Goal: Transaction & Acquisition: Subscribe to service/newsletter

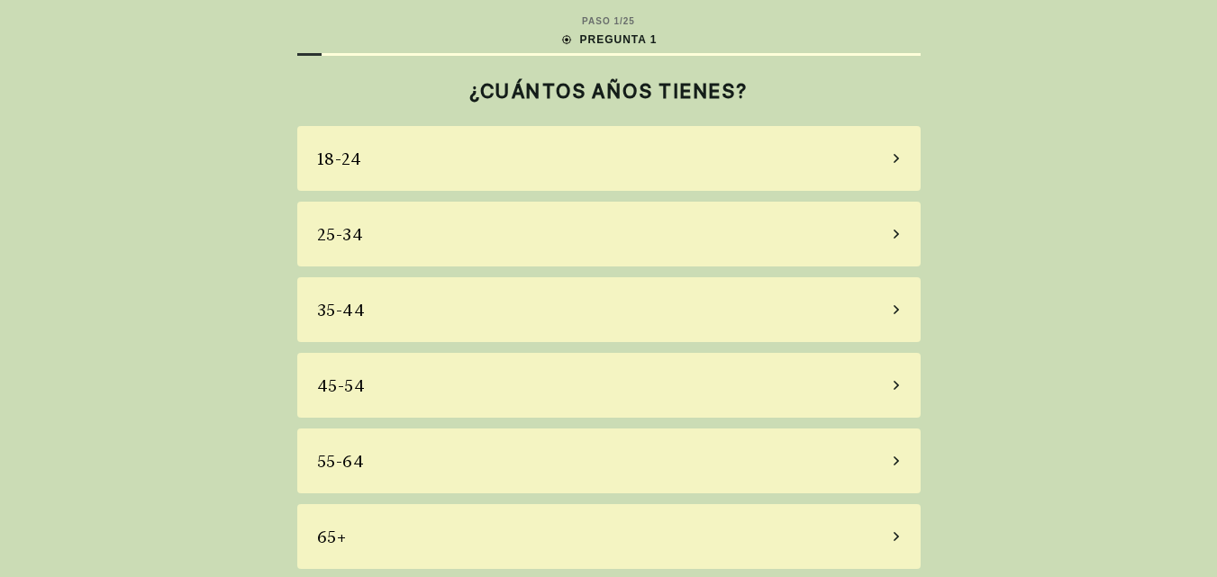
click at [897, 461] on icon at bounding box center [895, 461] width 5 height 9
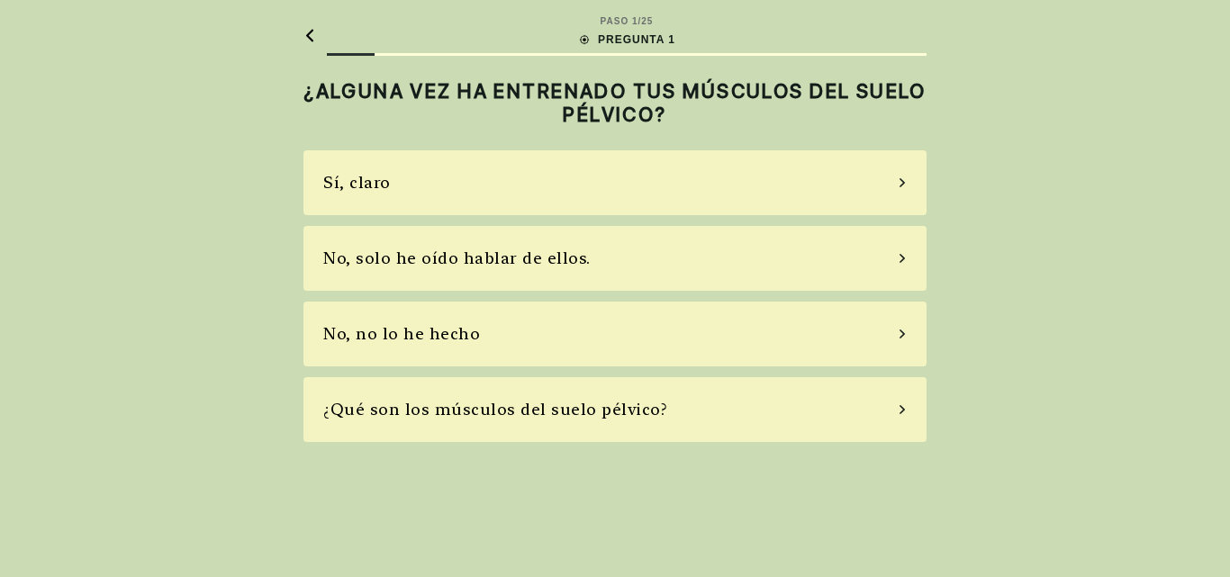
click at [904, 255] on icon at bounding box center [902, 258] width 9 height 16
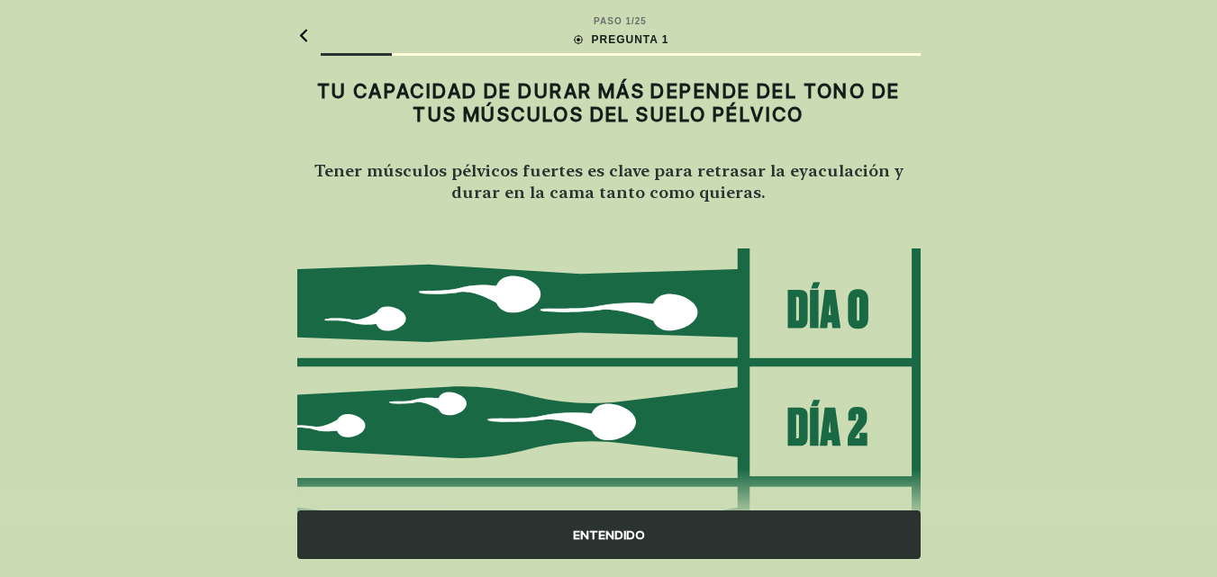
click at [611, 530] on font "ENTENDIDO" at bounding box center [609, 535] width 72 height 14
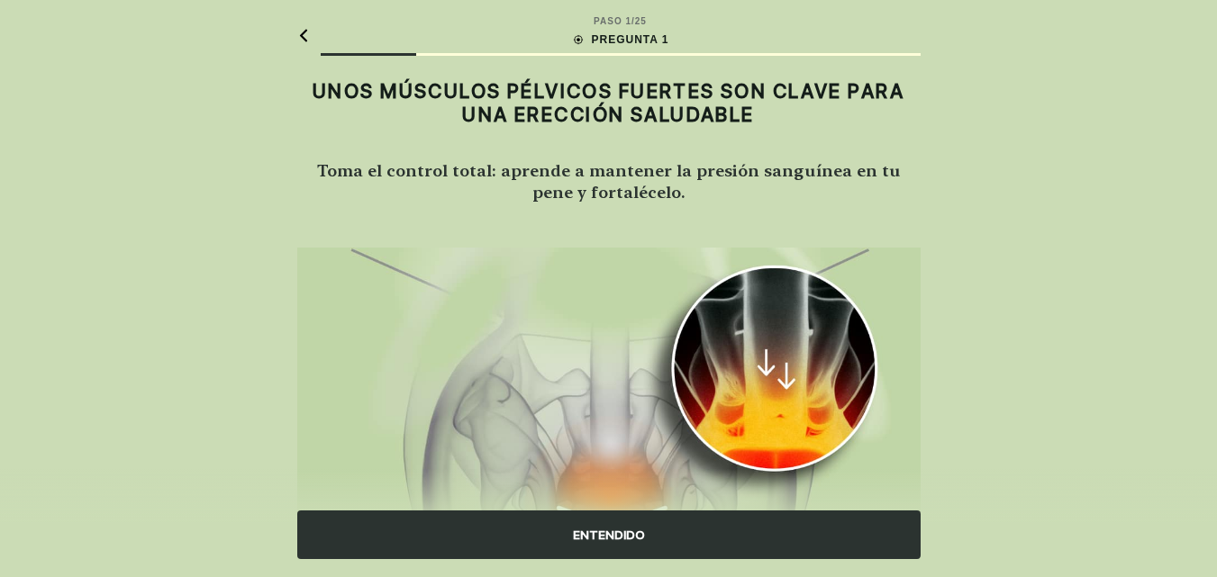
click at [598, 535] on font "ENTENDIDO" at bounding box center [609, 535] width 72 height 14
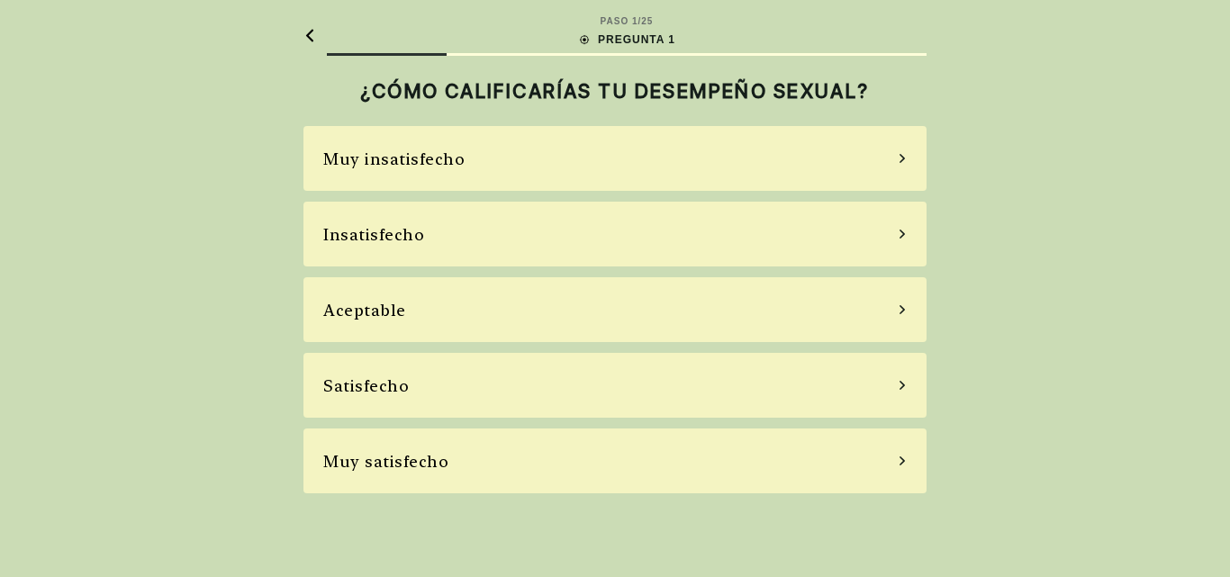
click at [900, 389] on icon at bounding box center [902, 385] width 9 height 16
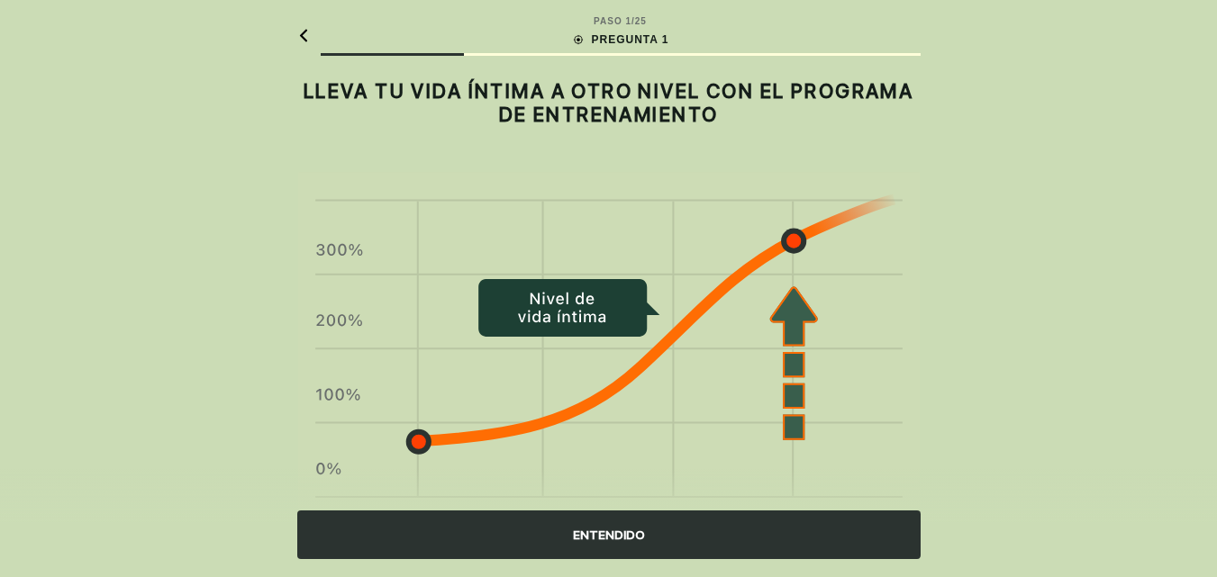
click at [641, 524] on div "ENTENDIDO" at bounding box center [608, 535] width 623 height 49
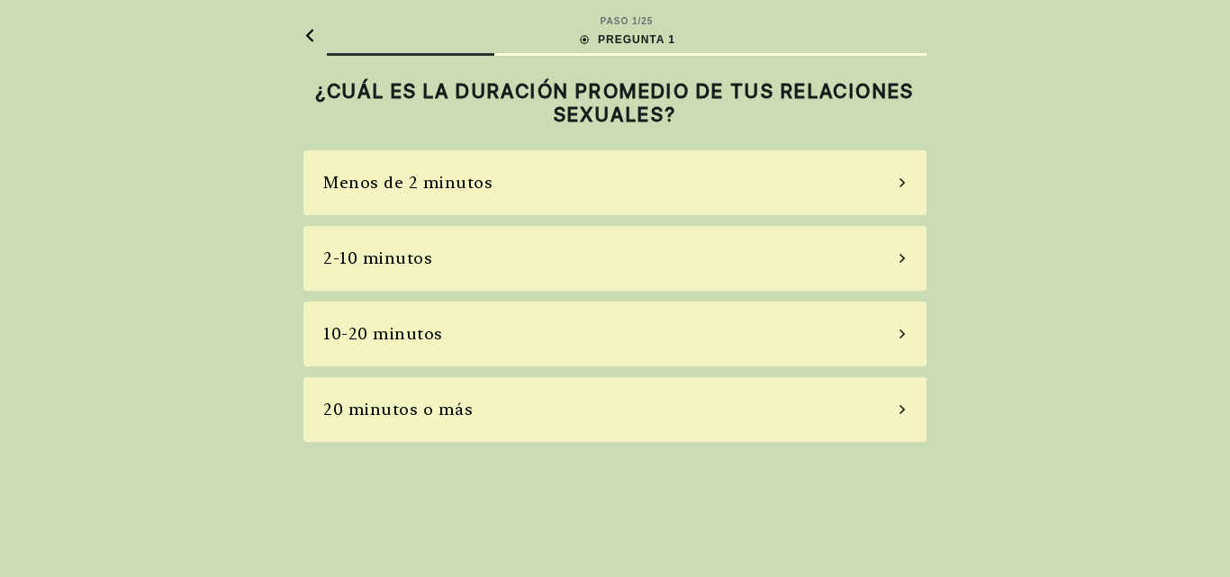
click at [900, 256] on icon at bounding box center [902, 258] width 9 height 16
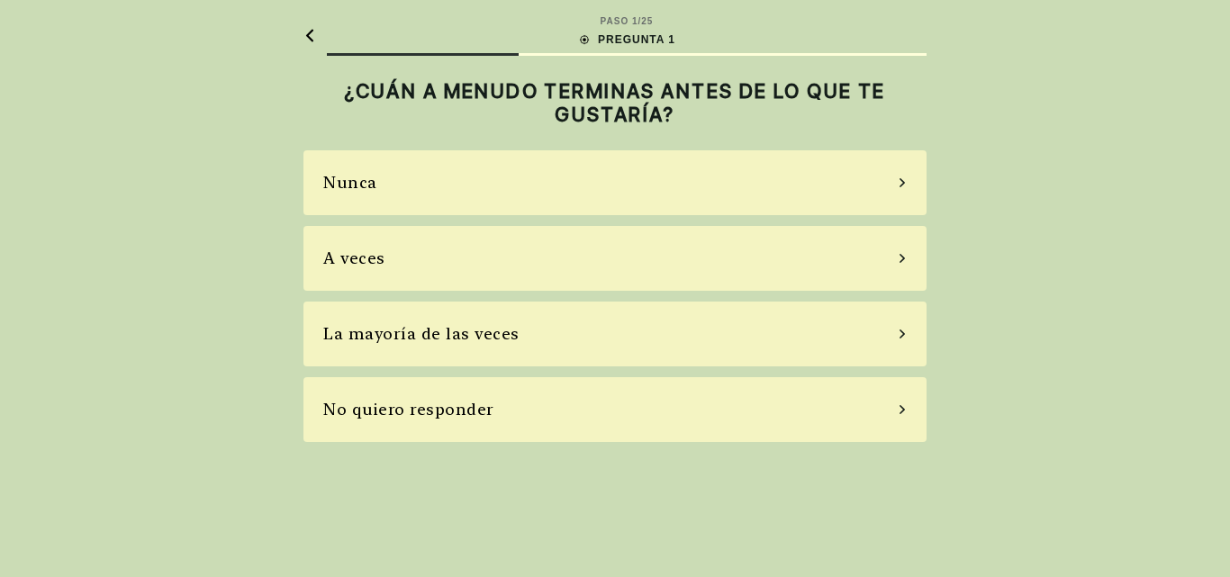
click at [900, 256] on icon at bounding box center [902, 258] width 9 height 16
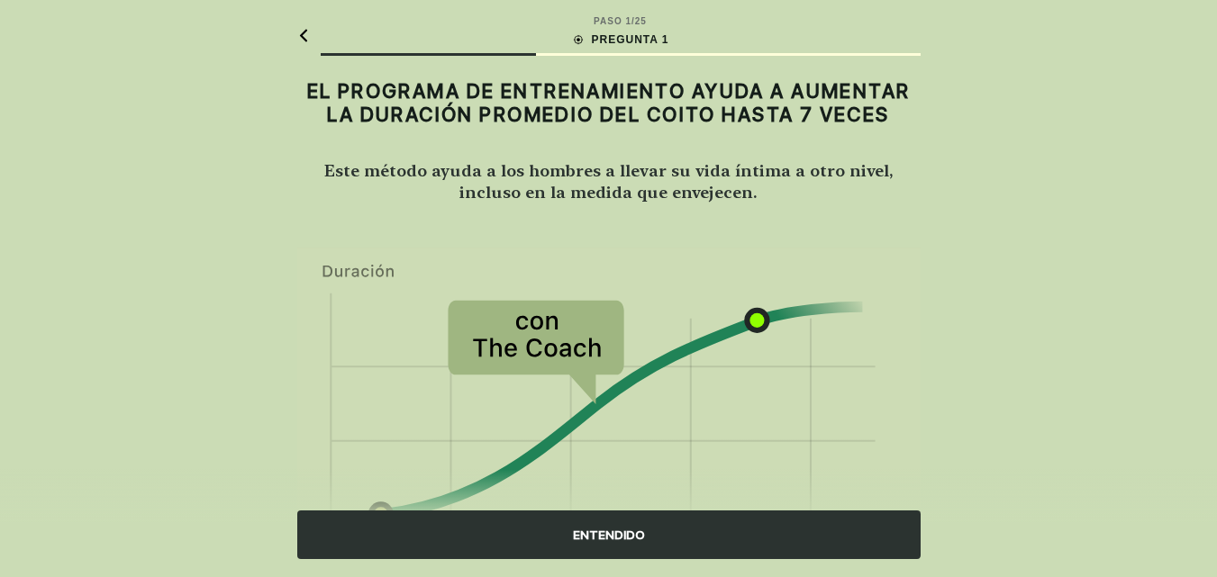
click at [588, 528] on font "ENTENDIDO" at bounding box center [609, 535] width 72 height 14
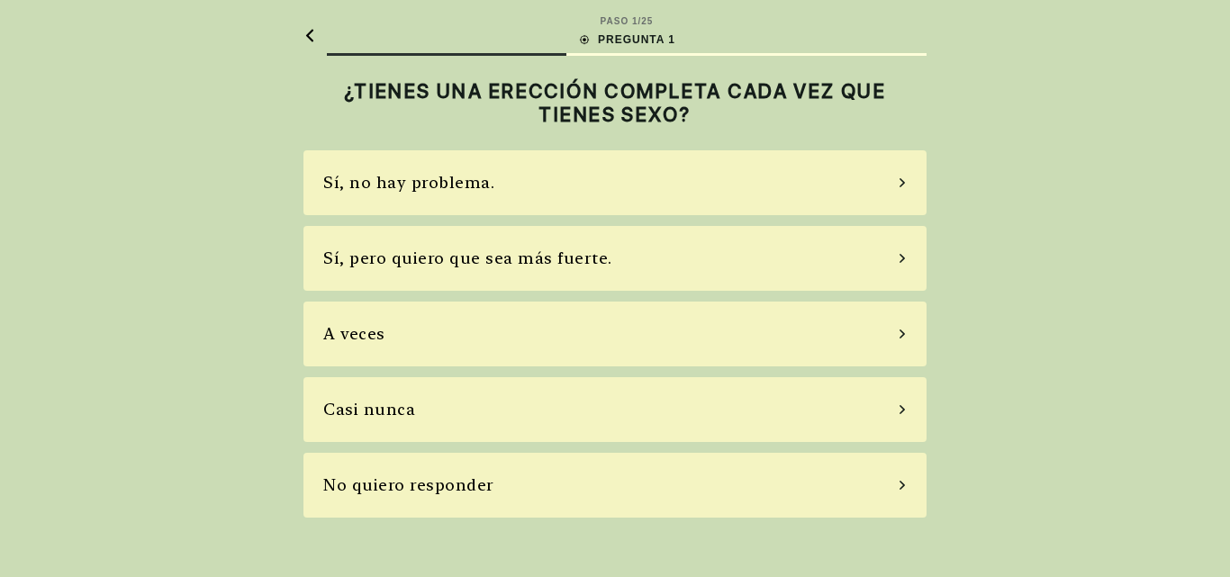
click at [903, 259] on icon at bounding box center [902, 258] width 5 height 9
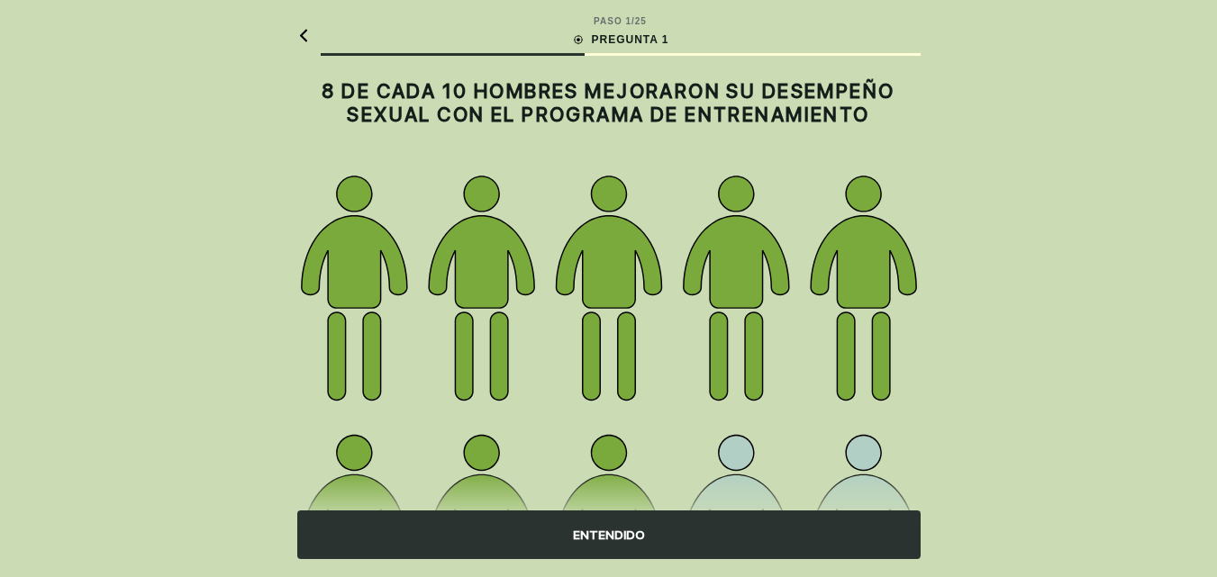
click at [574, 531] on font "ENTENDIDO" at bounding box center [609, 535] width 72 height 14
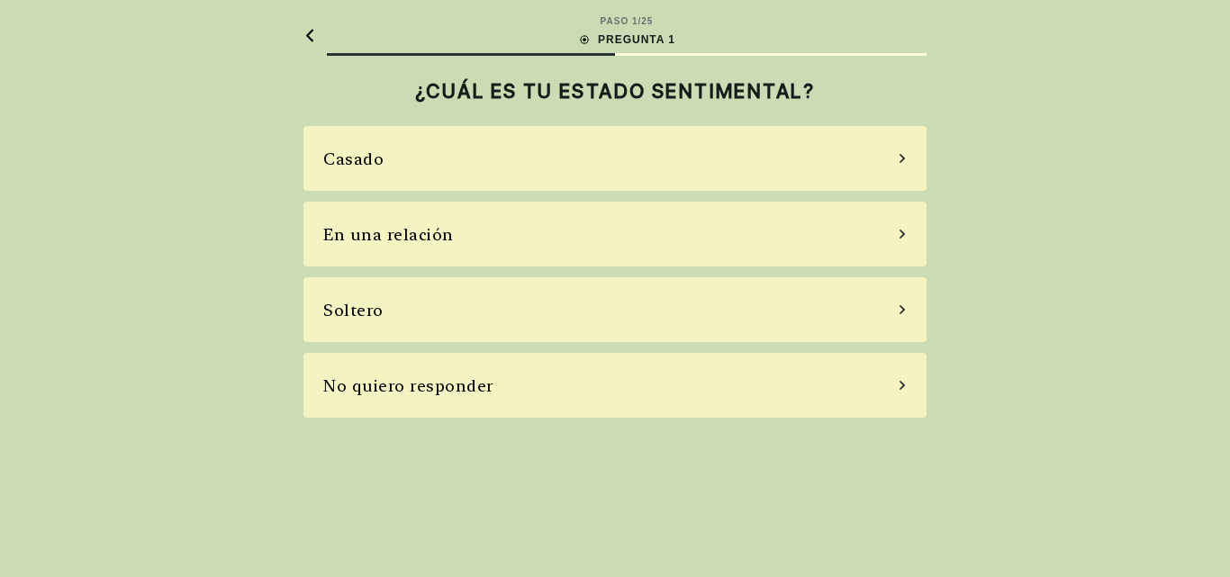
click at [900, 157] on icon at bounding box center [902, 158] width 9 height 16
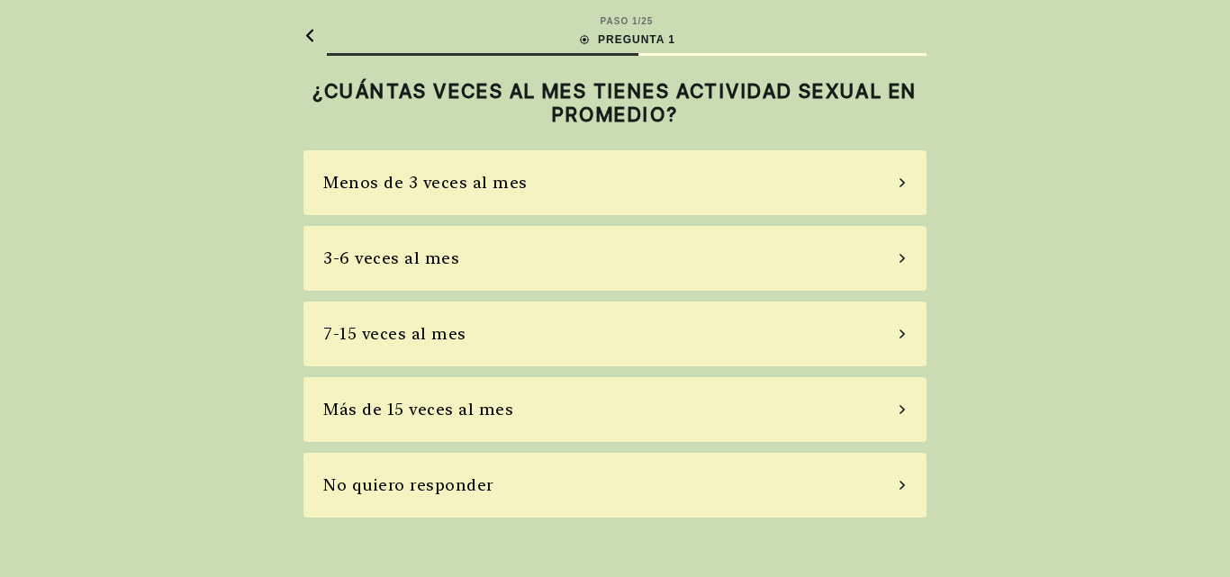
click at [898, 335] on icon at bounding box center [902, 334] width 9 height 16
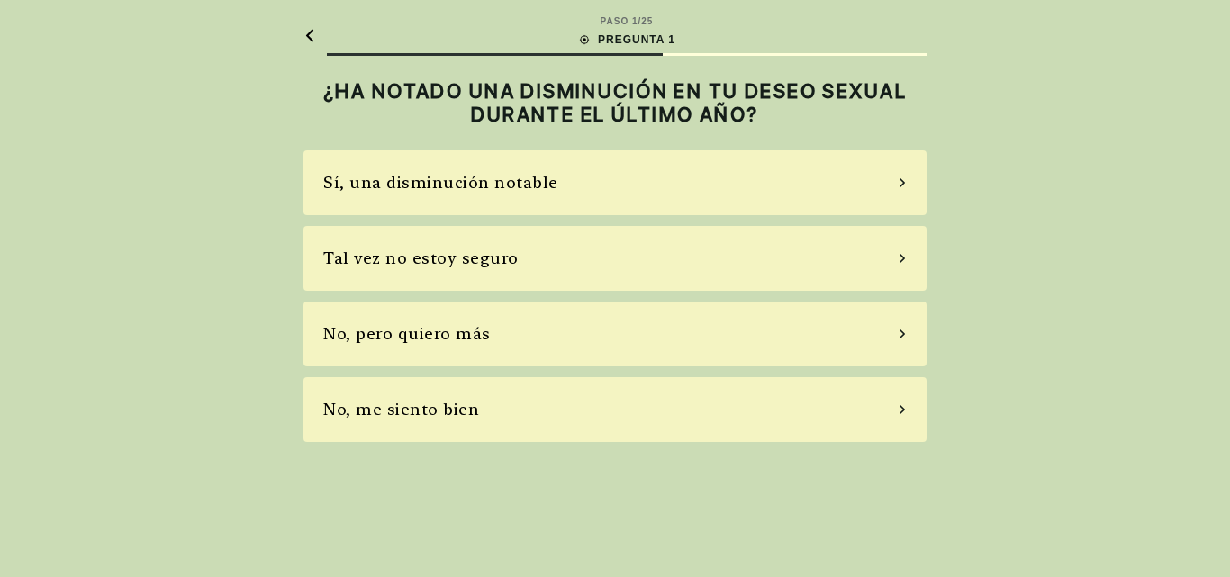
click at [901, 409] on icon at bounding box center [902, 410] width 9 height 16
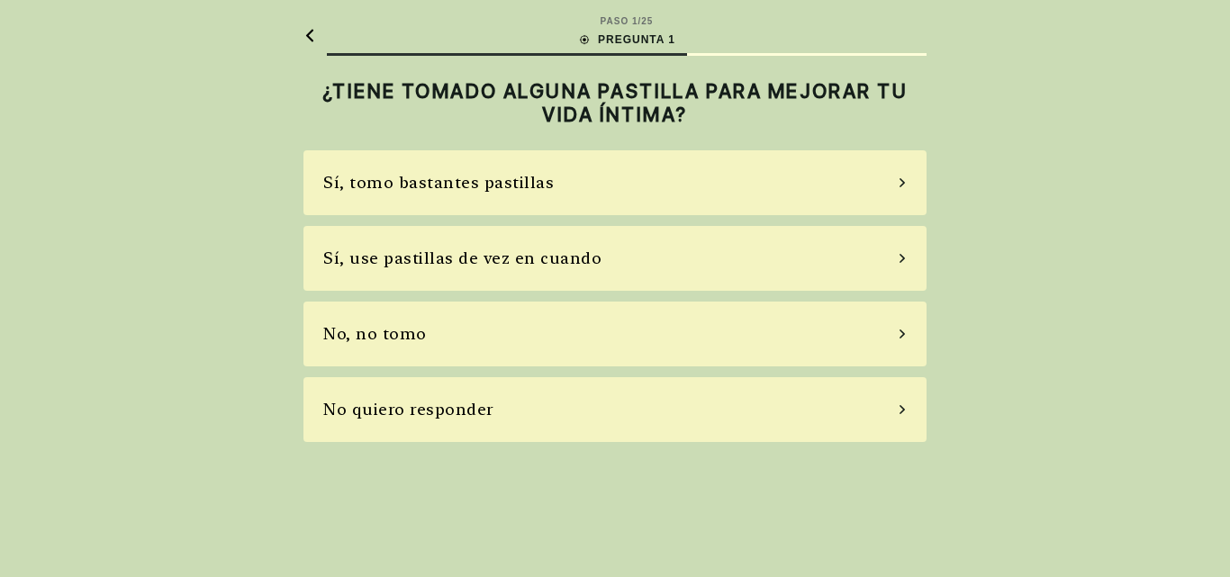
click at [899, 258] on icon at bounding box center [902, 258] width 9 height 16
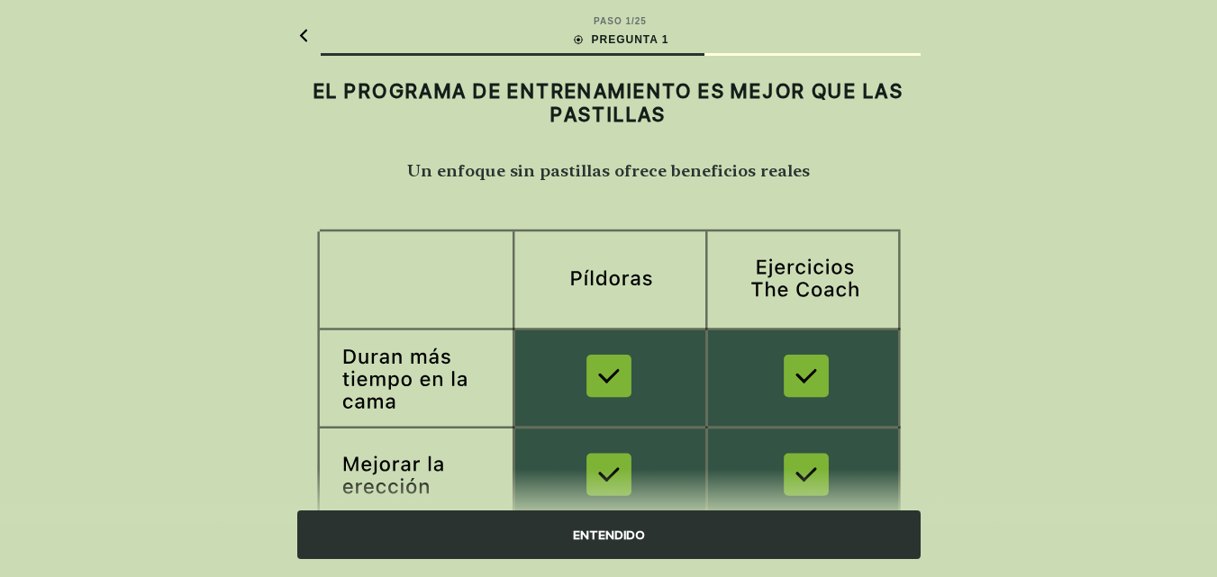
click at [620, 541] on font "ENTENDIDO" at bounding box center [609, 535] width 72 height 14
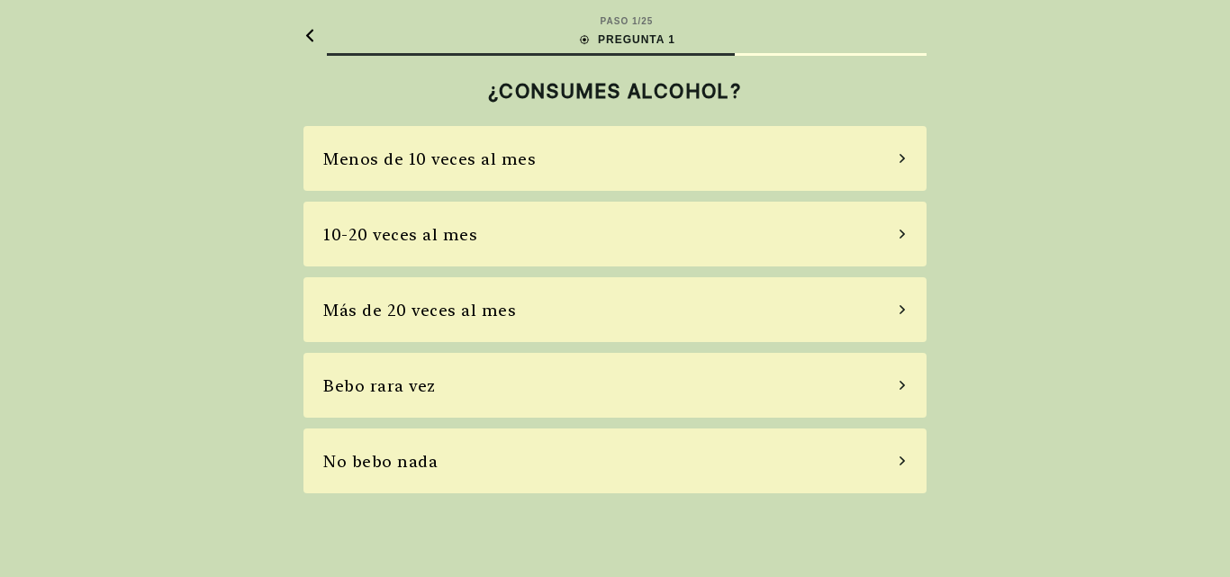
click at [910, 154] on div "Menos de 10 veces al mes" at bounding box center [614, 158] width 623 height 65
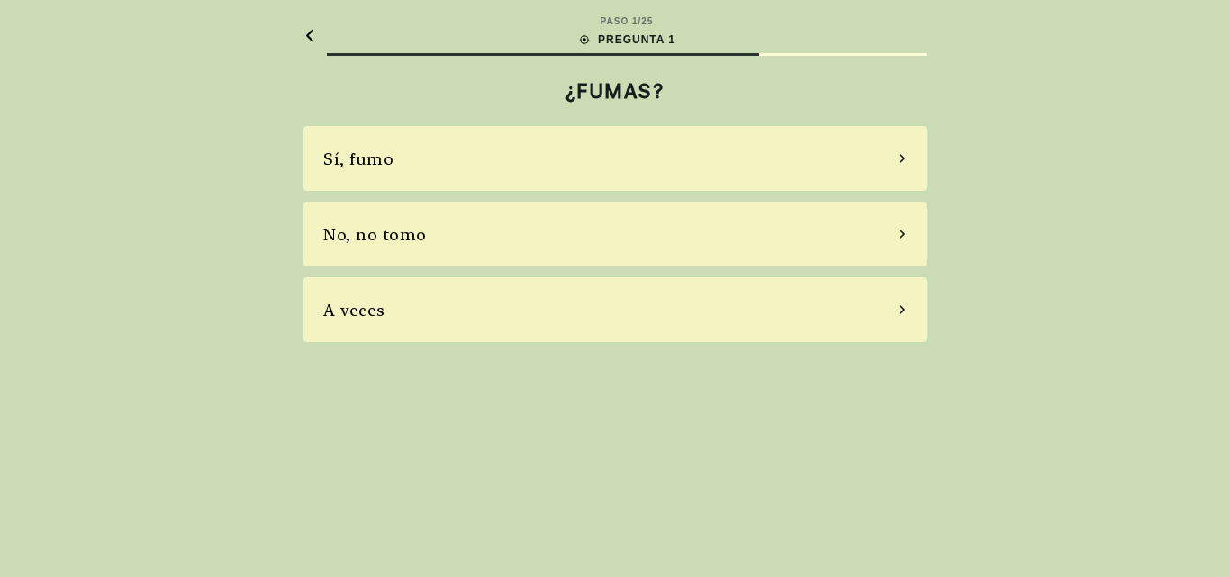
click at [895, 239] on div "No, no tomo" at bounding box center [614, 234] width 623 height 65
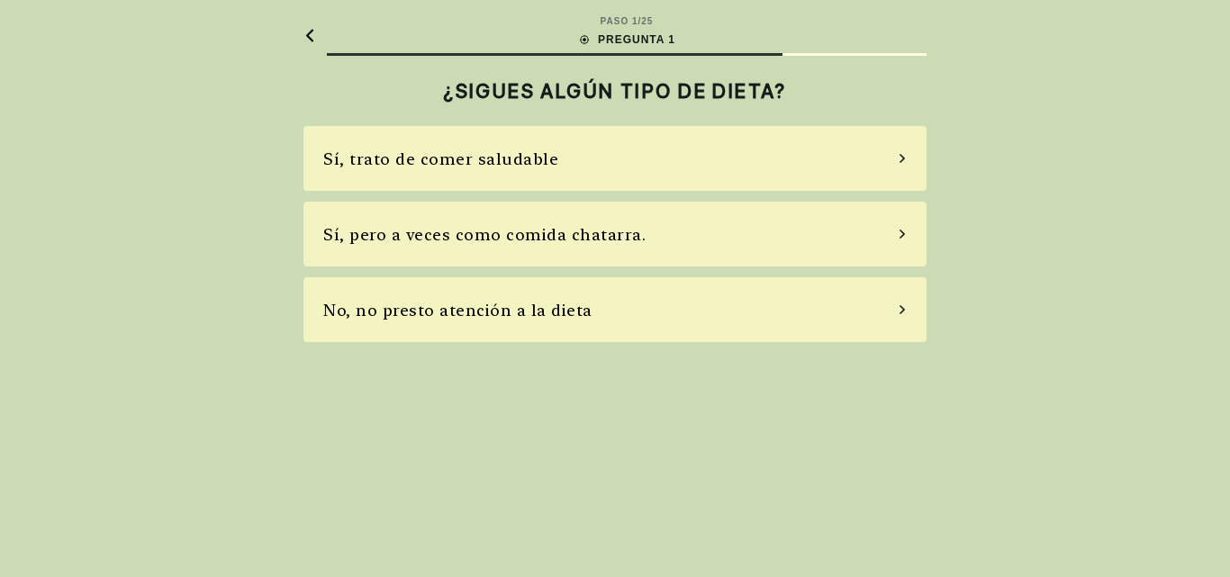
click at [908, 292] on div "No, no presto atención a la dieta" at bounding box center [614, 309] width 623 height 65
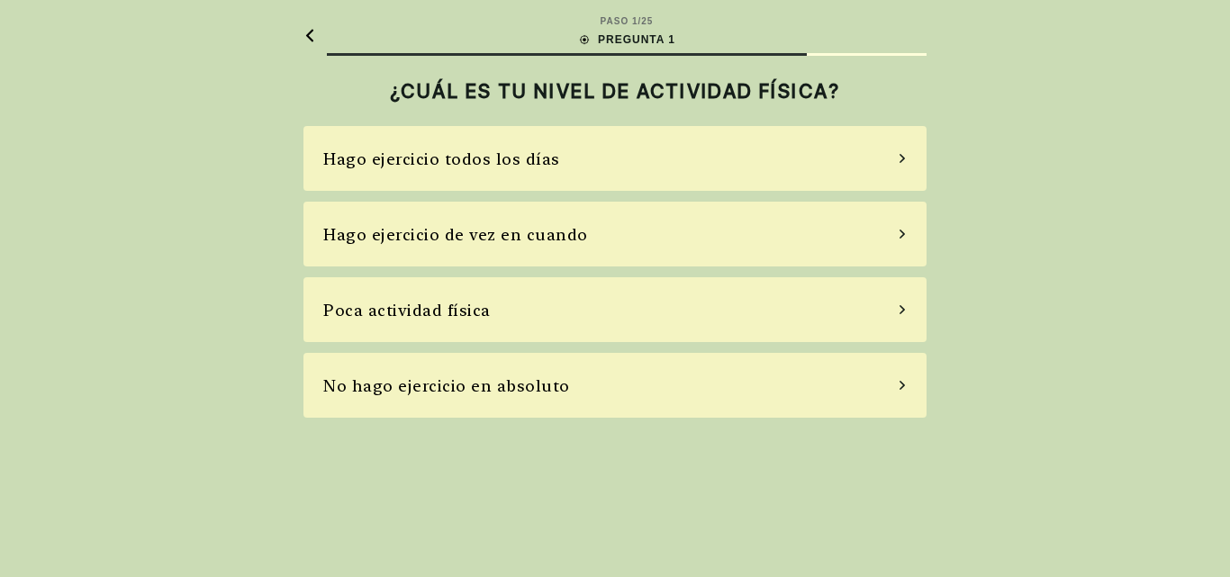
click at [908, 232] on div "Hago ejercicio de vez en cuando" at bounding box center [614, 234] width 623 height 65
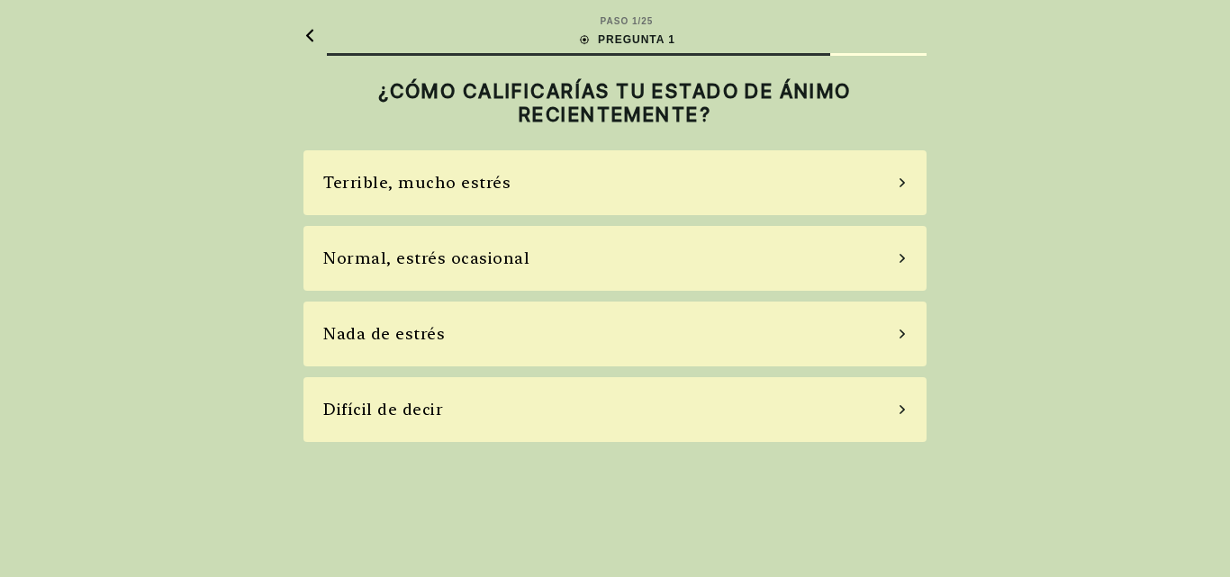
click at [900, 265] on div "Normal, estrés ocasional" at bounding box center [614, 258] width 623 height 65
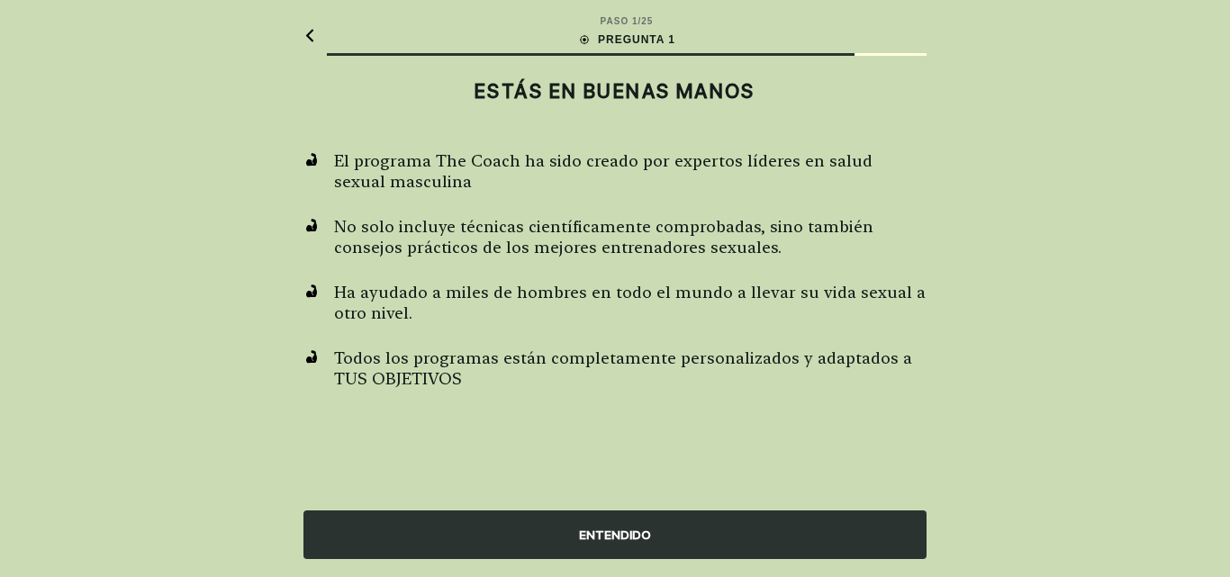
click at [621, 541] on font "ENTENDIDO" at bounding box center [615, 535] width 72 height 14
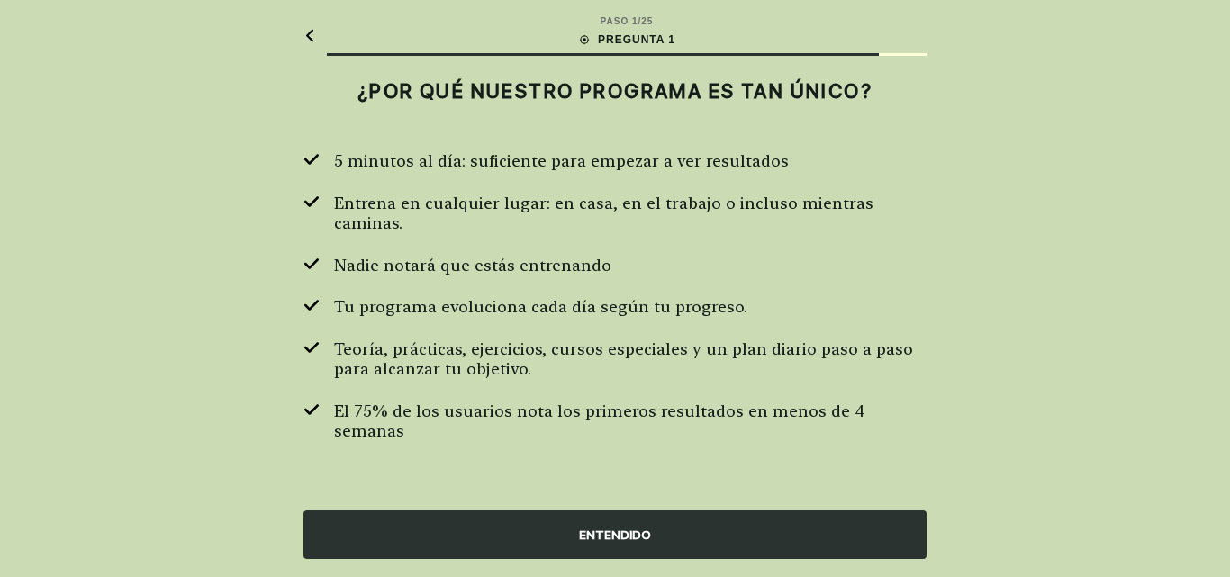
click at [621, 541] on font "ENTENDIDO" at bounding box center [615, 535] width 72 height 14
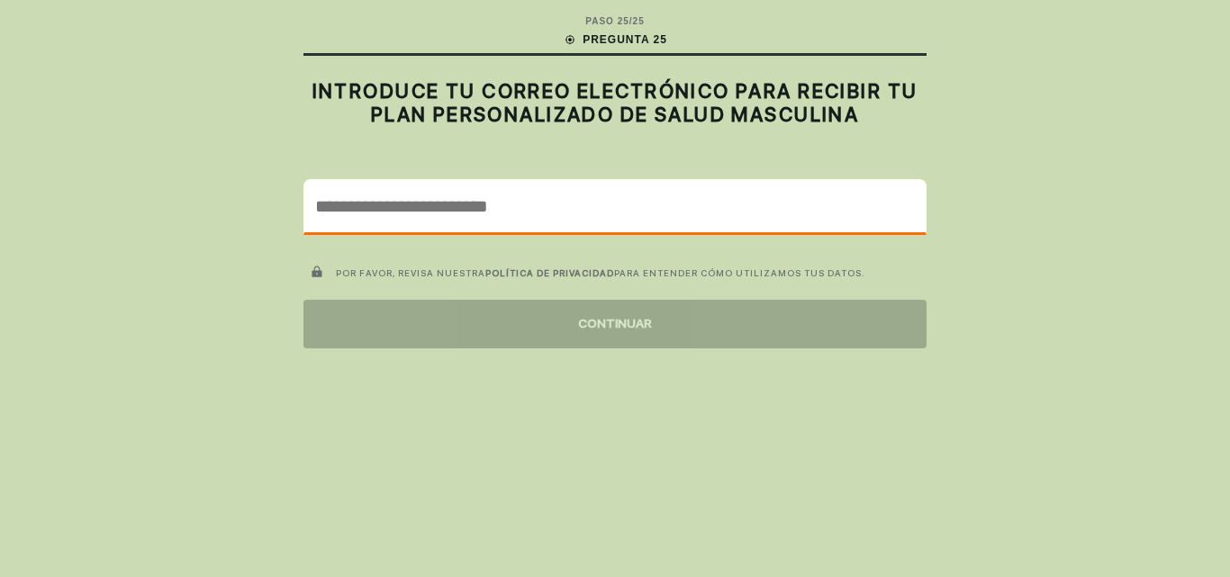
click at [361, 194] on input "email" at bounding box center [614, 206] width 621 height 52
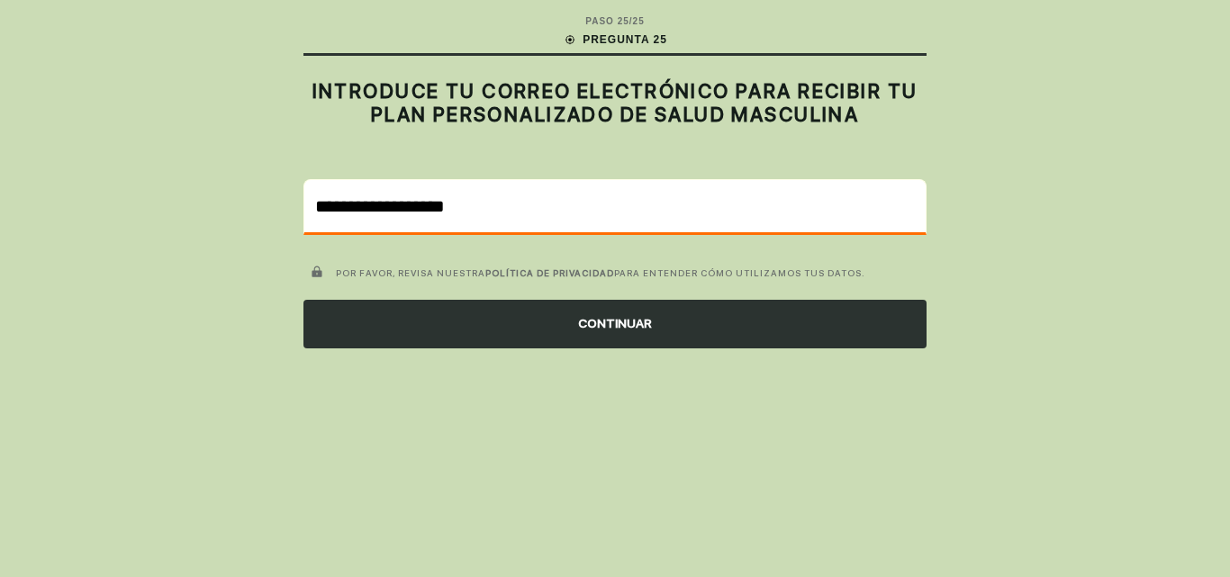
type input "**********"
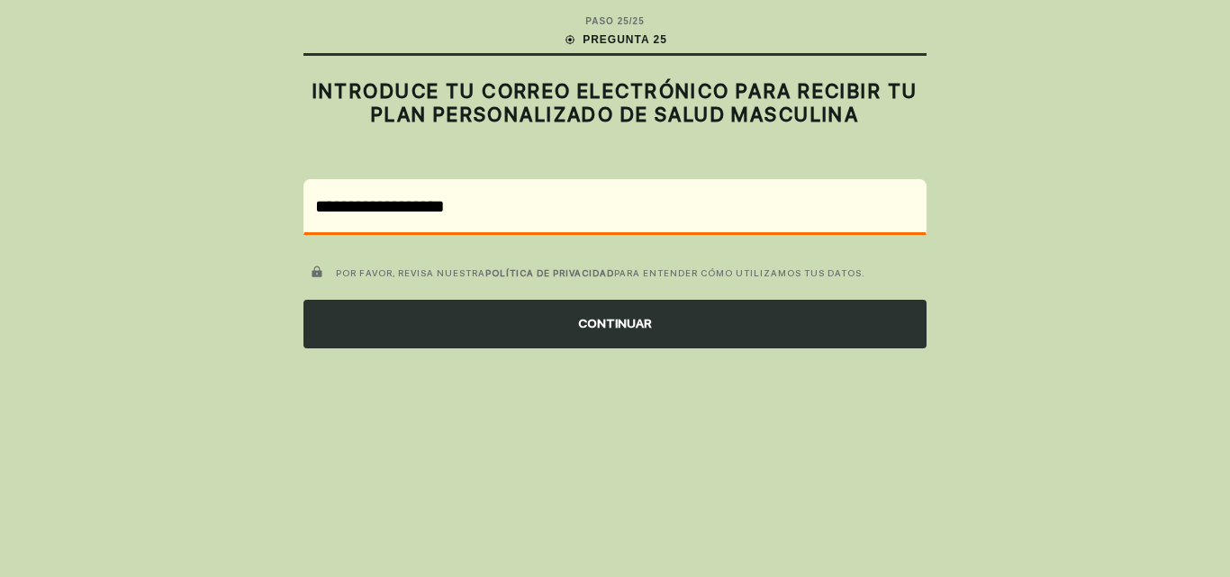
click at [503, 276] on font "POLÍTICA DE PRIVACIDAD" at bounding box center [549, 272] width 129 height 11
click at [581, 324] on font "CONTINUAR" at bounding box center [615, 323] width 74 height 14
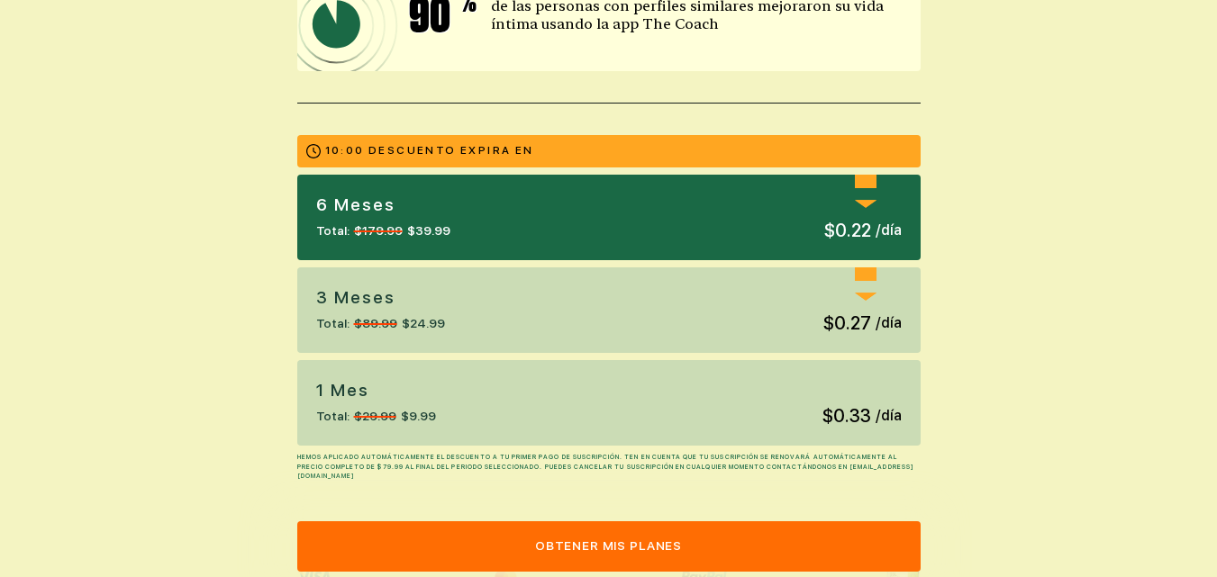
scroll to position [396, 0]
